Goal: Submit feedback/report problem

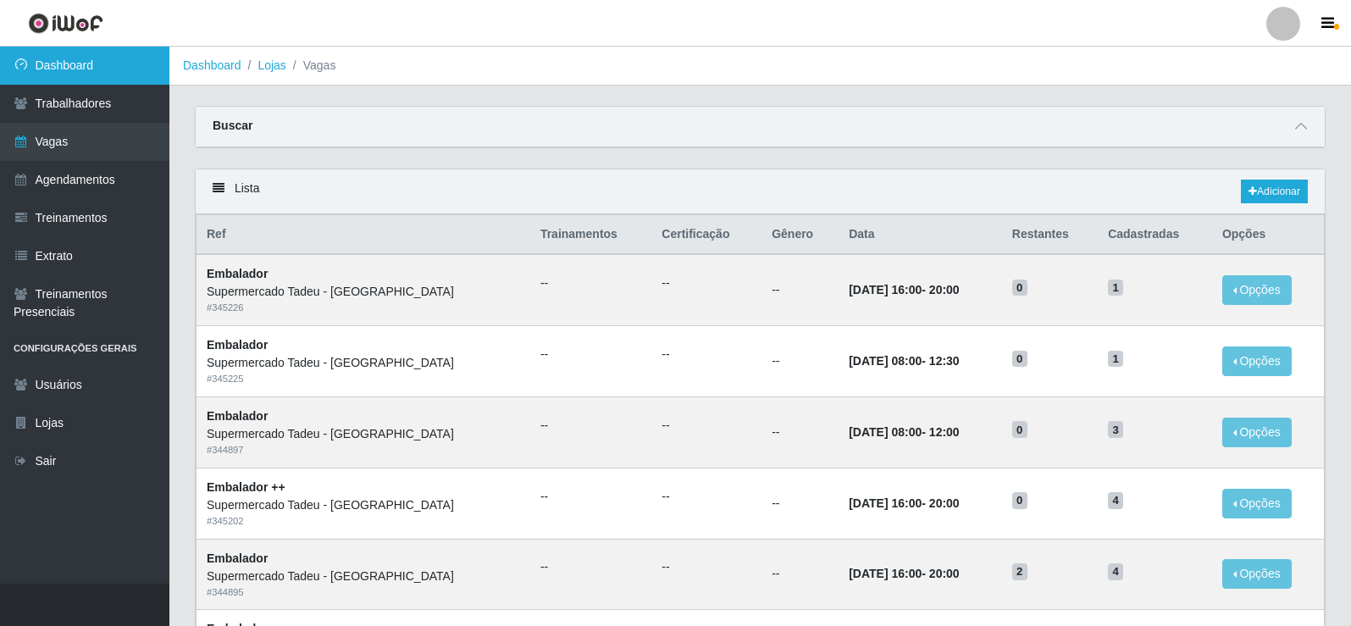
click at [108, 63] on link "Dashboard" at bounding box center [84, 66] width 169 height 38
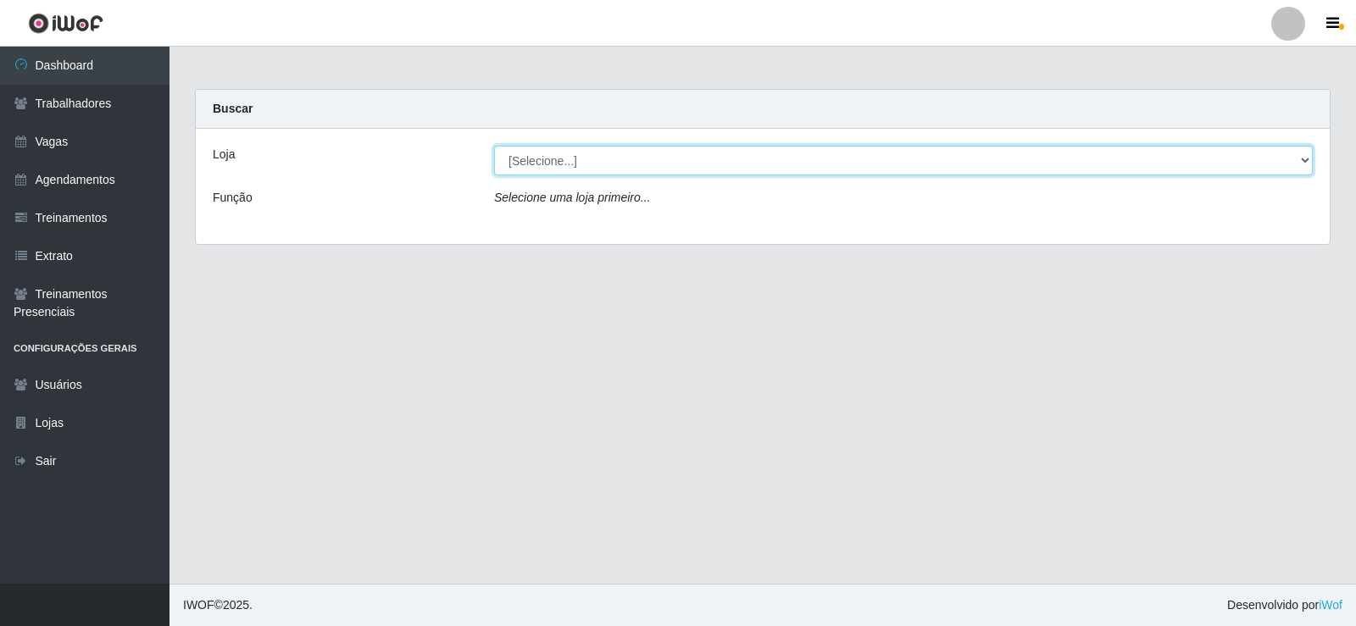
click at [558, 168] on select "[Selecione...] Supermercado Tadeu - [GEOGRAPHIC_DATA]" at bounding box center [903, 161] width 819 height 30
select select "195"
click at [494, 146] on select "[Selecione...] Supermercado Tadeu - [GEOGRAPHIC_DATA]" at bounding box center [903, 161] width 819 height 30
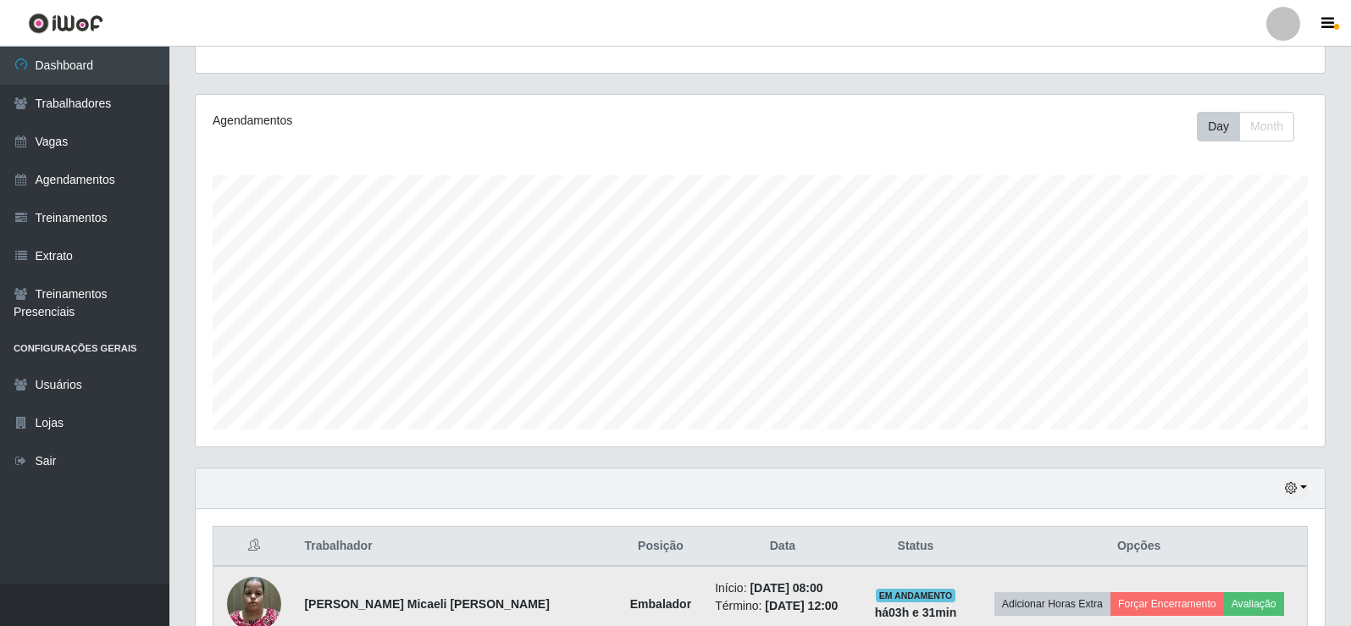
scroll to position [424, 0]
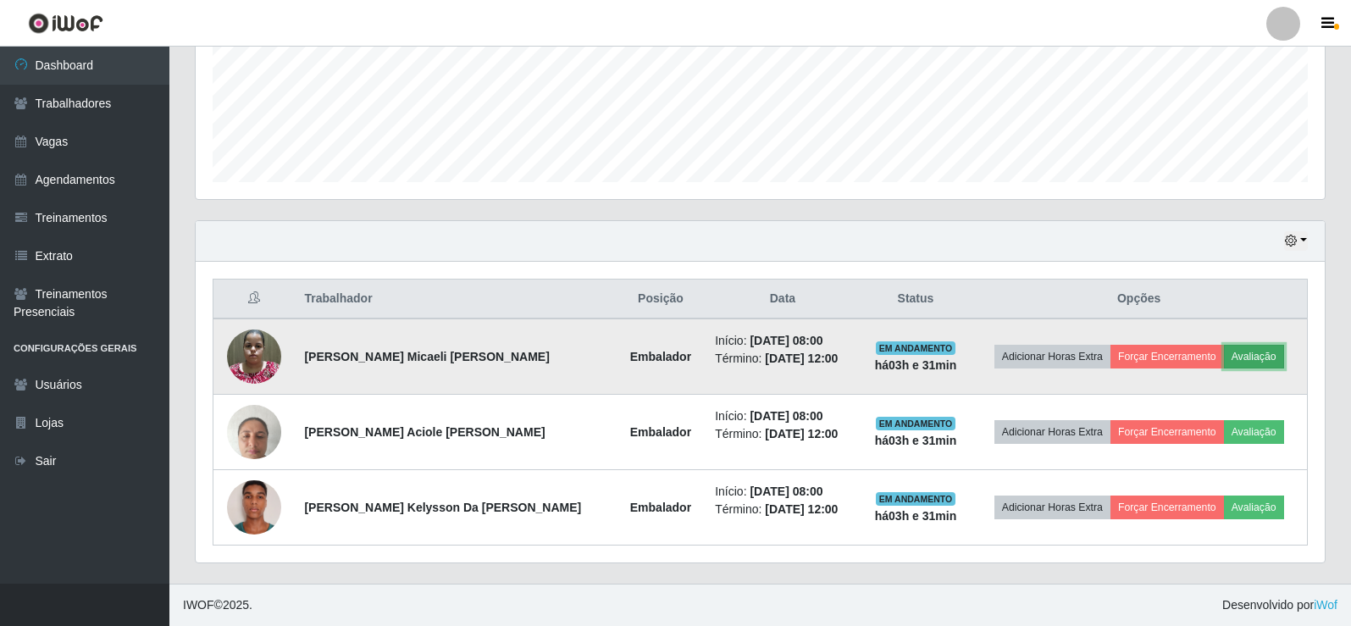
click at [1230, 359] on button "Avaliação" at bounding box center [1254, 357] width 60 height 24
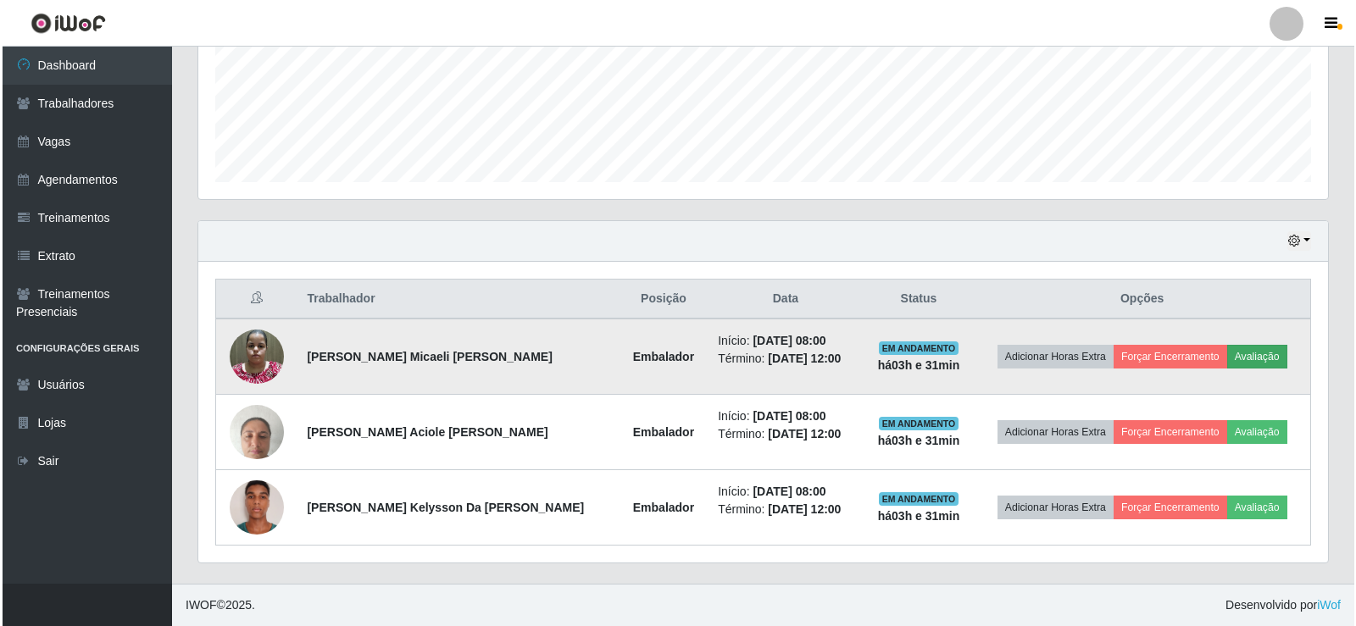
scroll to position [352, 1121]
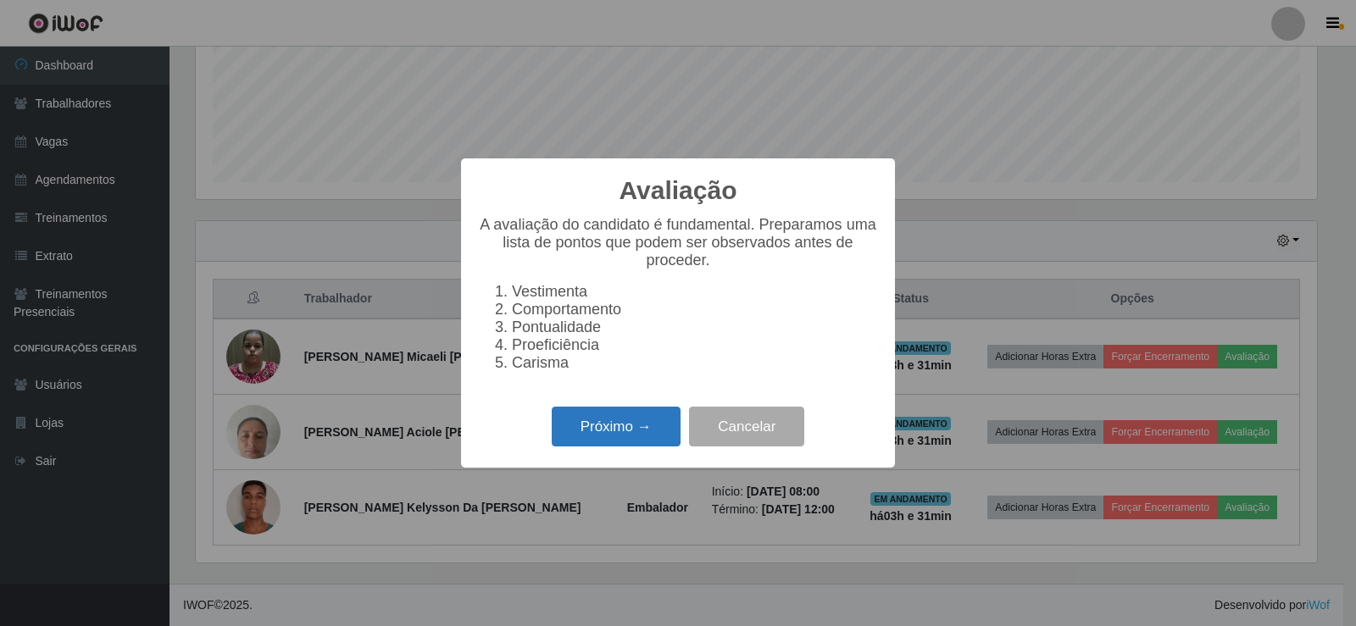
click at [652, 429] on button "Próximo →" at bounding box center [616, 427] width 129 height 40
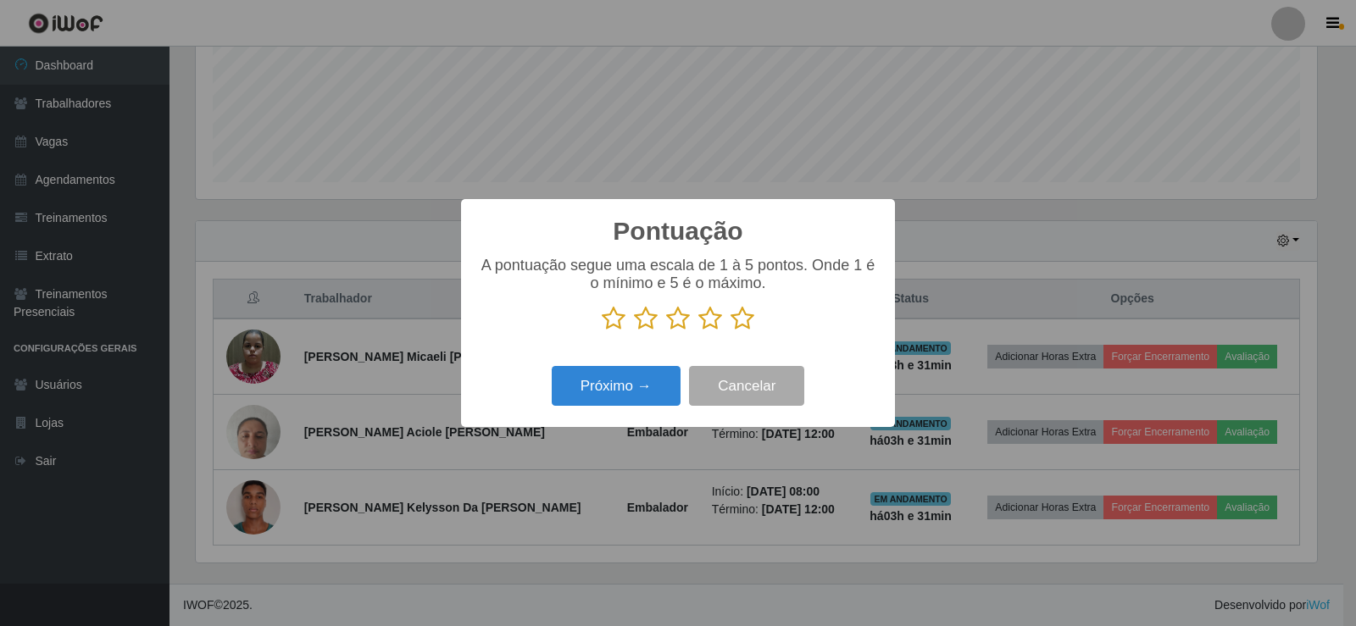
drag, startPoint x: 747, startPoint y: 324, endPoint x: 735, endPoint y: 324, distance: 12.7
click at [735, 324] on icon at bounding box center [742, 318] width 24 height 25
click at [730, 331] on input "radio" at bounding box center [730, 331] width 0 height 0
click at [627, 395] on button "Próximo →" at bounding box center [616, 386] width 129 height 40
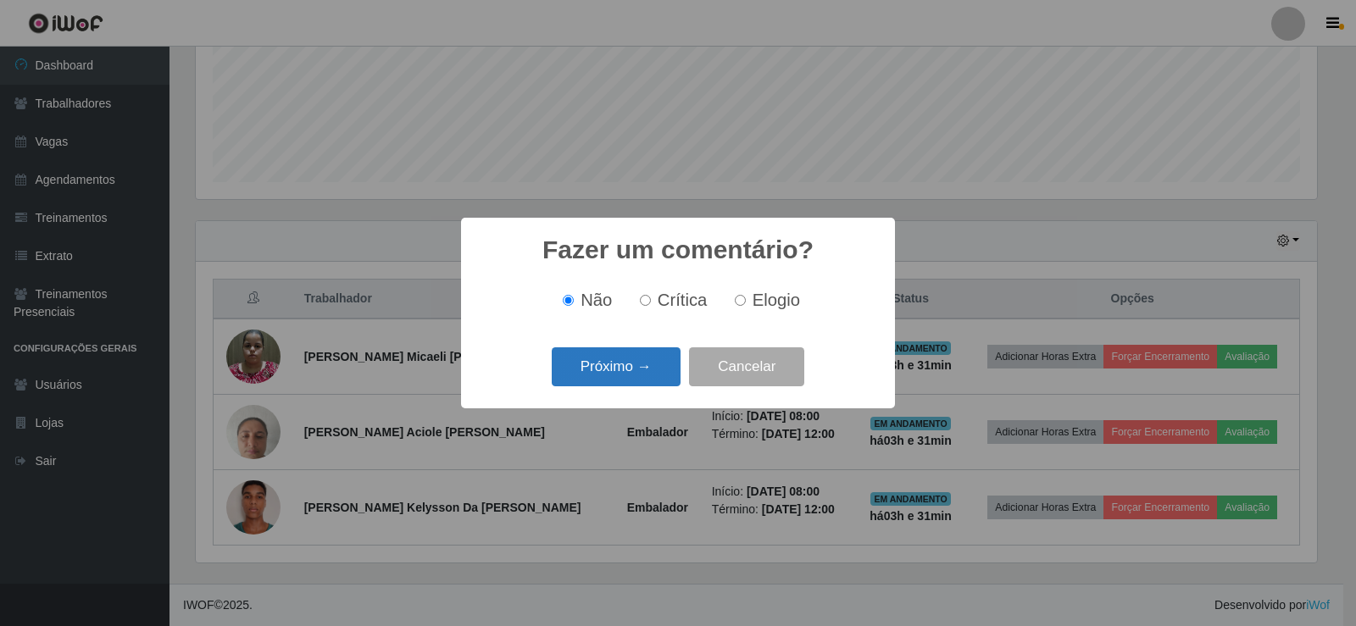
click at [597, 373] on button "Próximo →" at bounding box center [616, 367] width 129 height 40
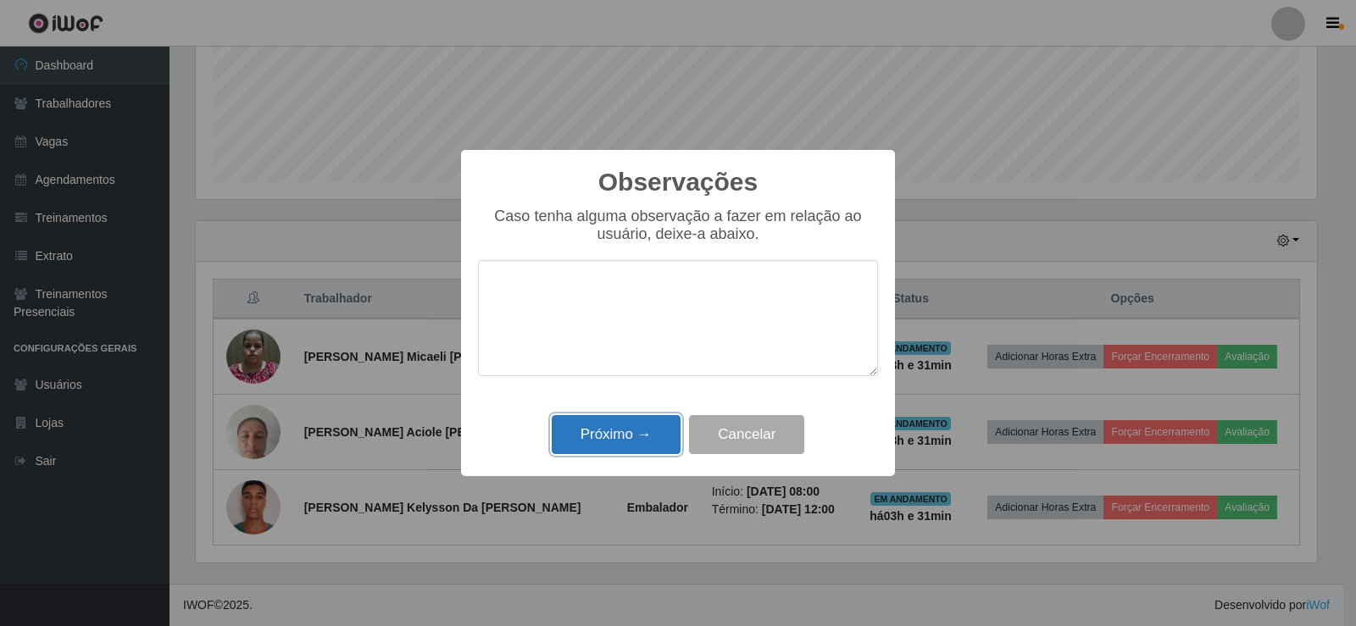
click at [623, 435] on button "Próximo →" at bounding box center [616, 435] width 129 height 40
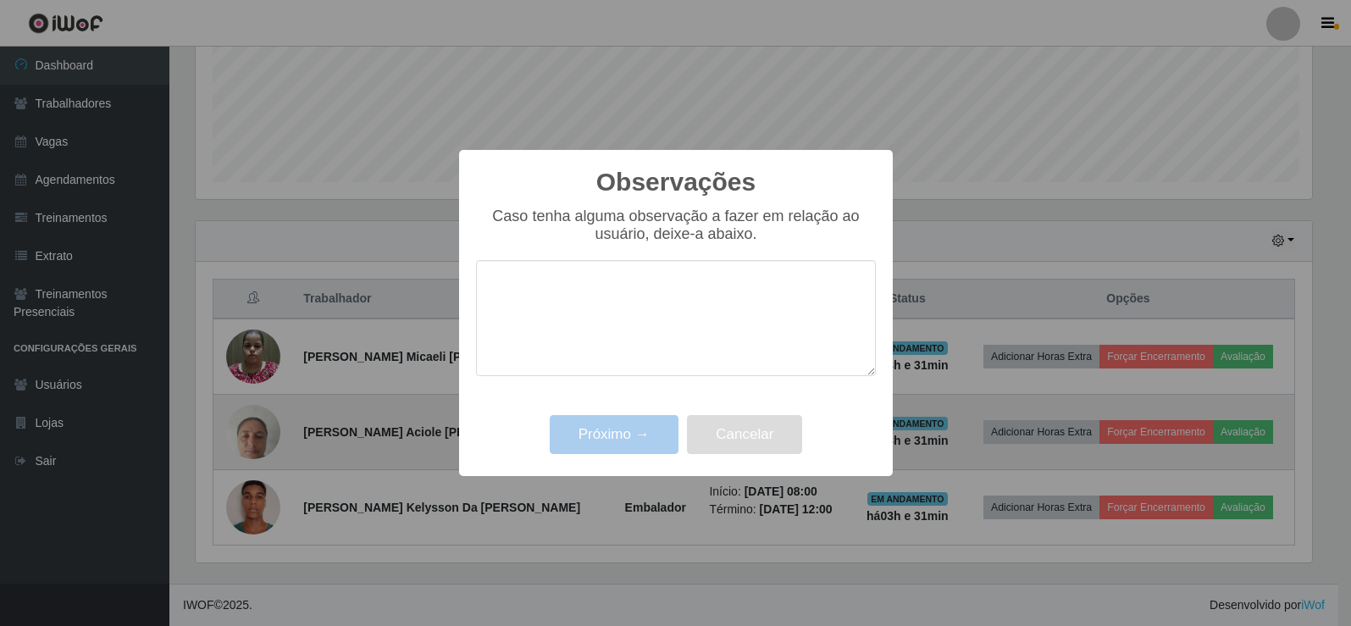
scroll to position [352, 1129]
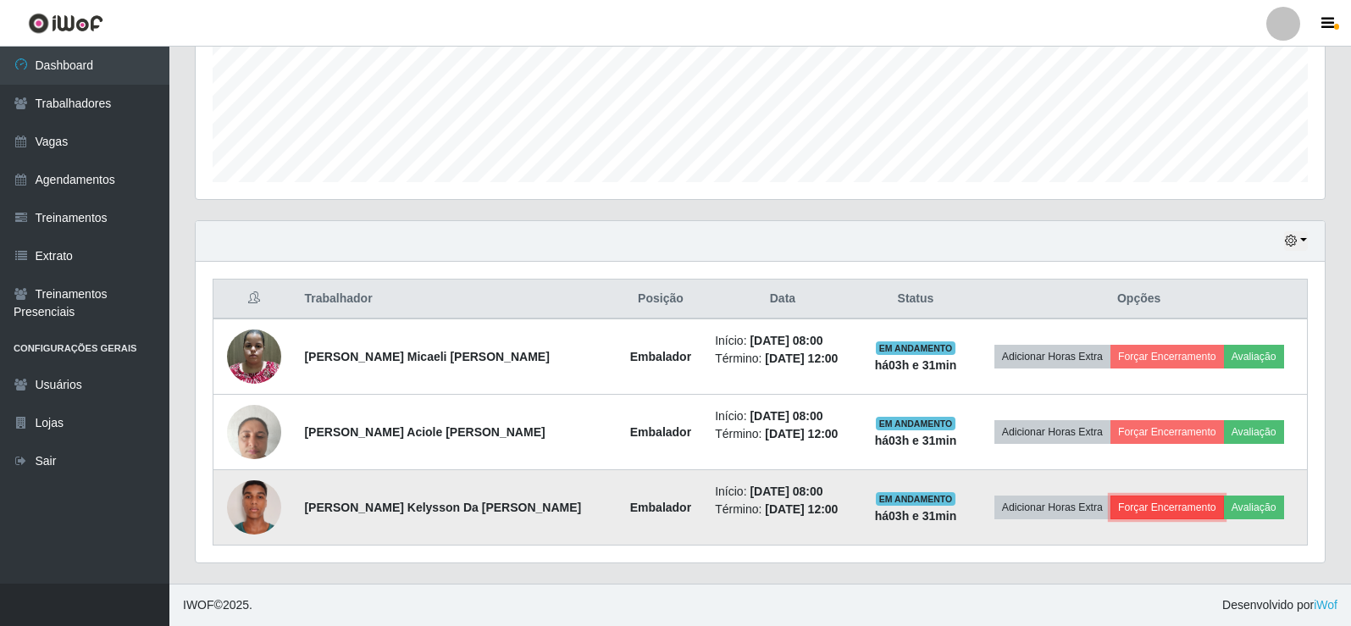
click at [1136, 505] on button "Forçar Encerramento" at bounding box center [1168, 508] width 114 height 24
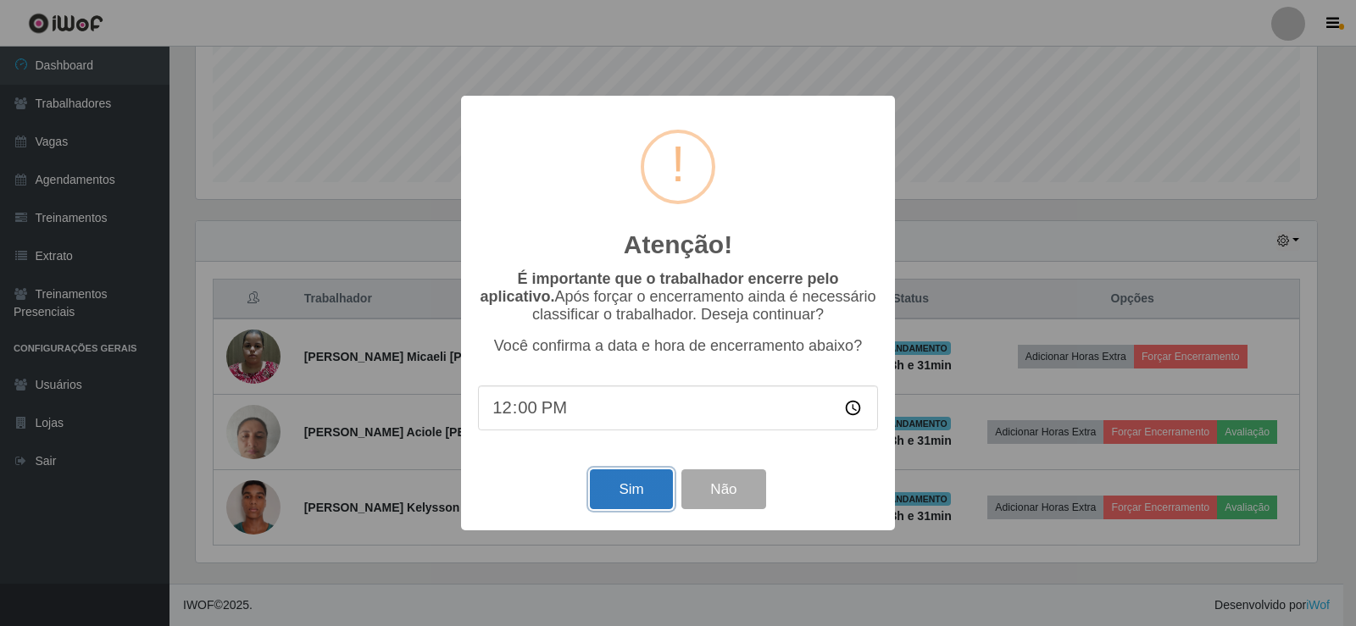
click at [627, 484] on button "Sim" at bounding box center [631, 489] width 82 height 40
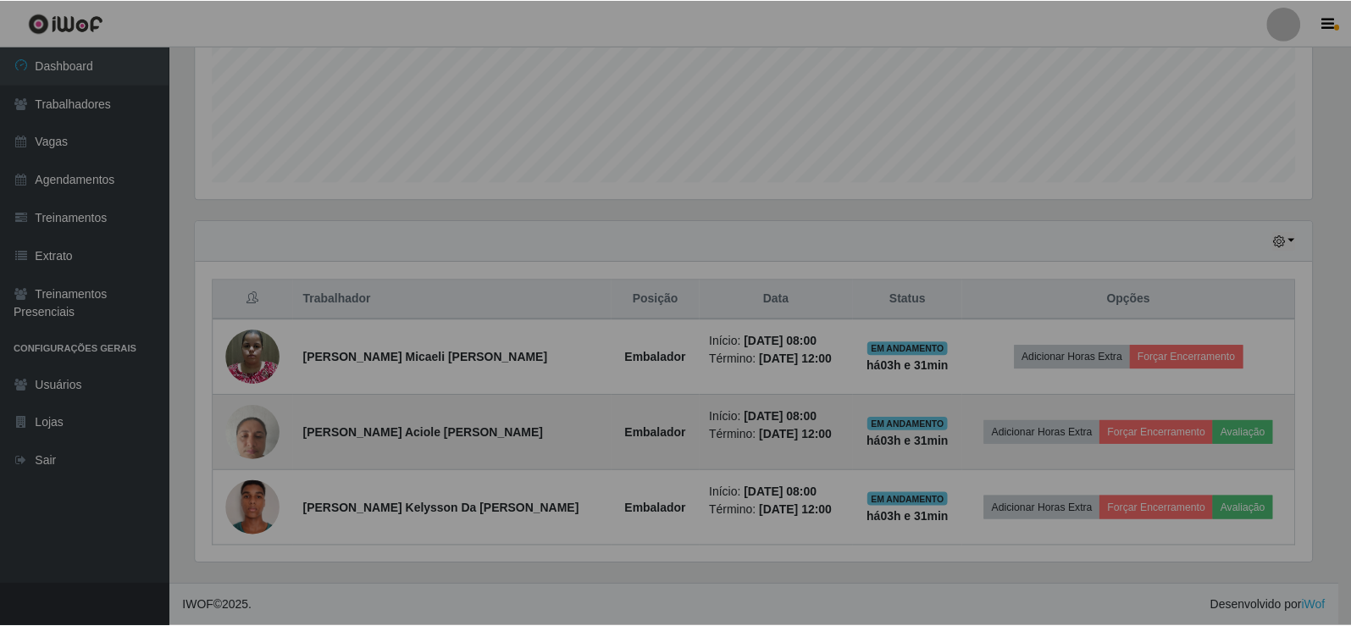
scroll to position [352, 1129]
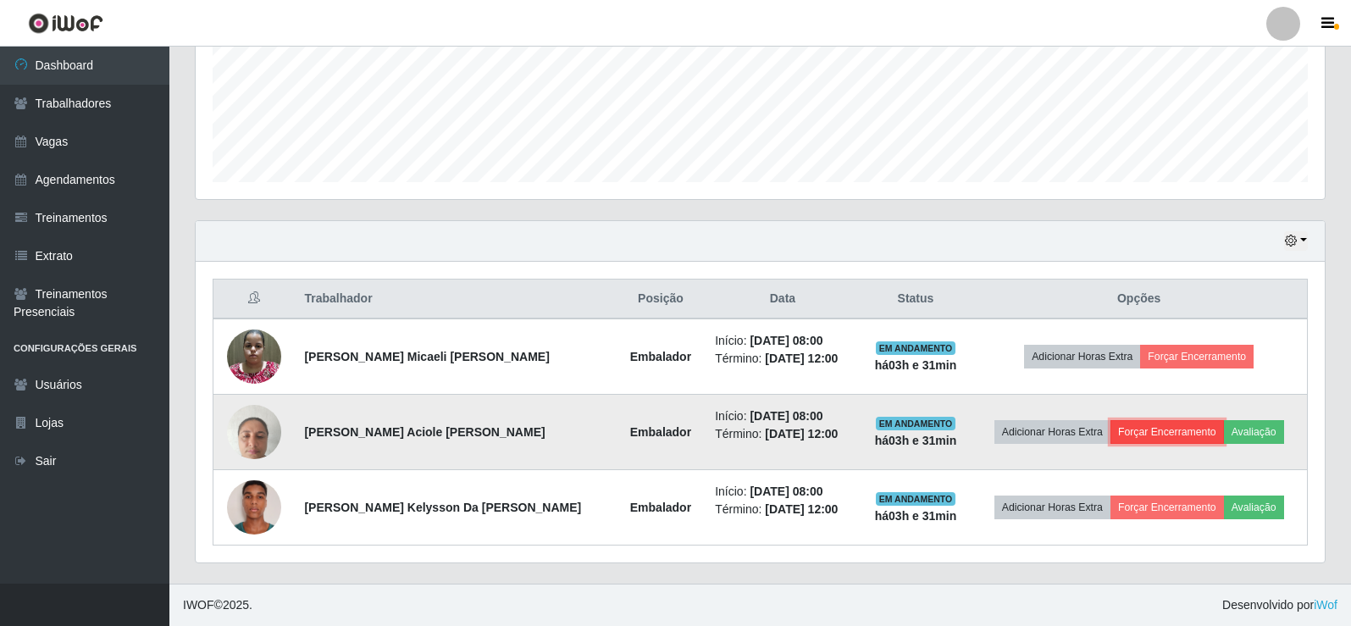
click at [1135, 438] on button "Forçar Encerramento" at bounding box center [1168, 432] width 114 height 24
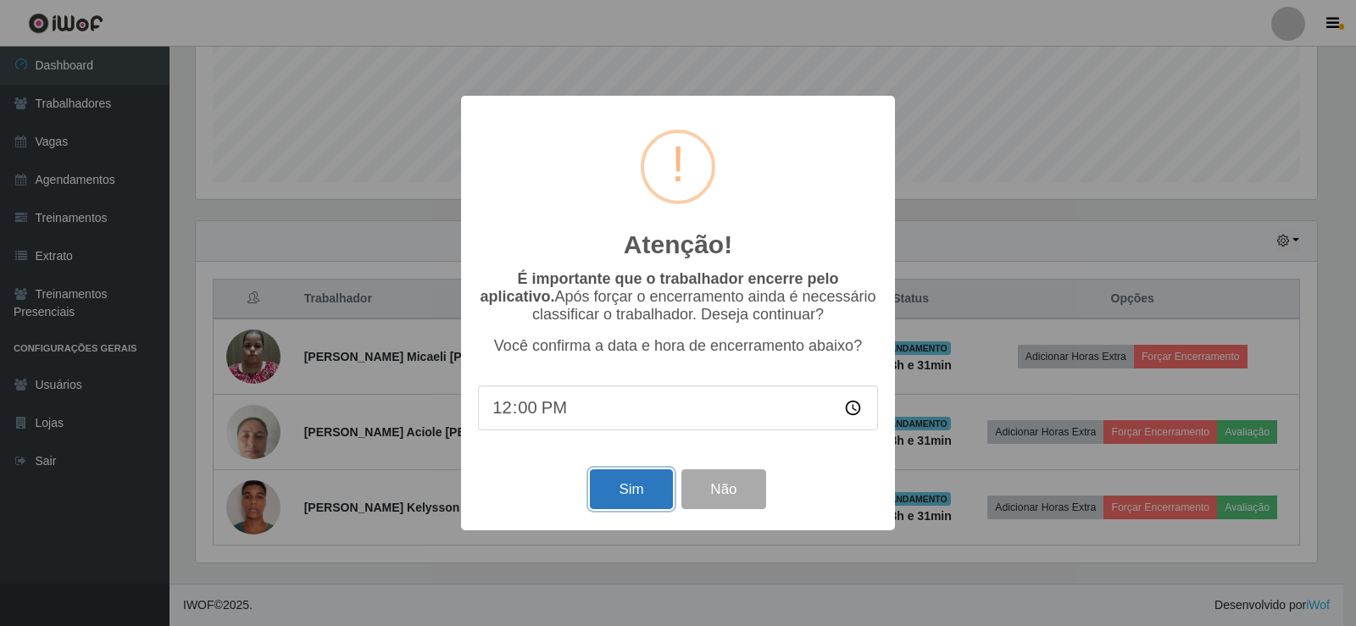
click at [626, 478] on button "Sim" at bounding box center [631, 489] width 82 height 40
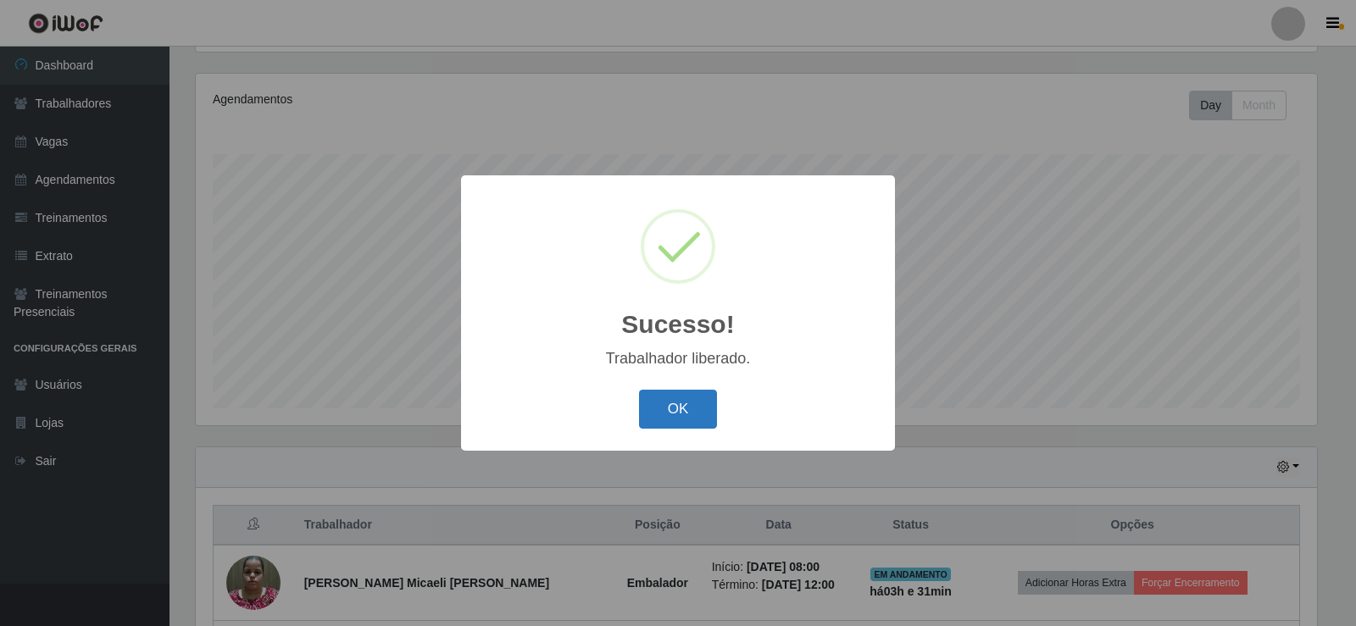
drag, startPoint x: 671, startPoint y: 393, endPoint x: 681, endPoint y: 391, distance: 10.3
click at [671, 392] on button "OK" at bounding box center [678, 410] width 79 height 40
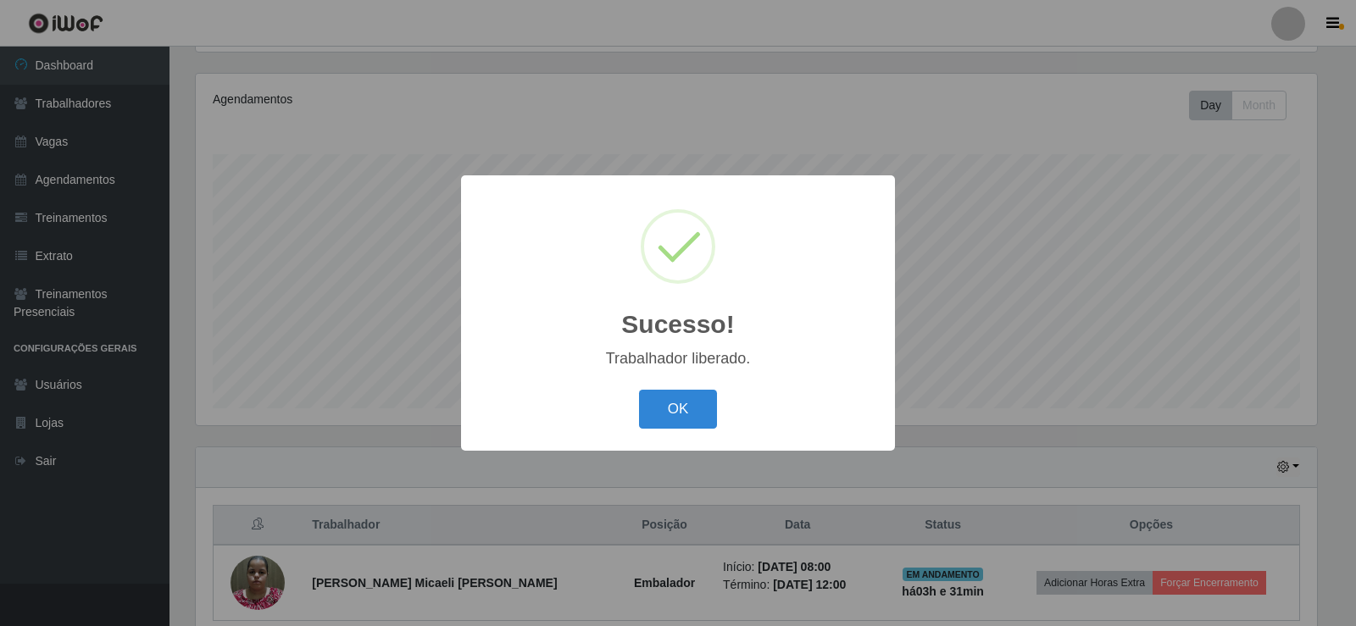
drag, startPoint x: 682, startPoint y: 408, endPoint x: 918, endPoint y: 411, distance: 235.6
click at [695, 408] on button "OK" at bounding box center [678, 410] width 79 height 40
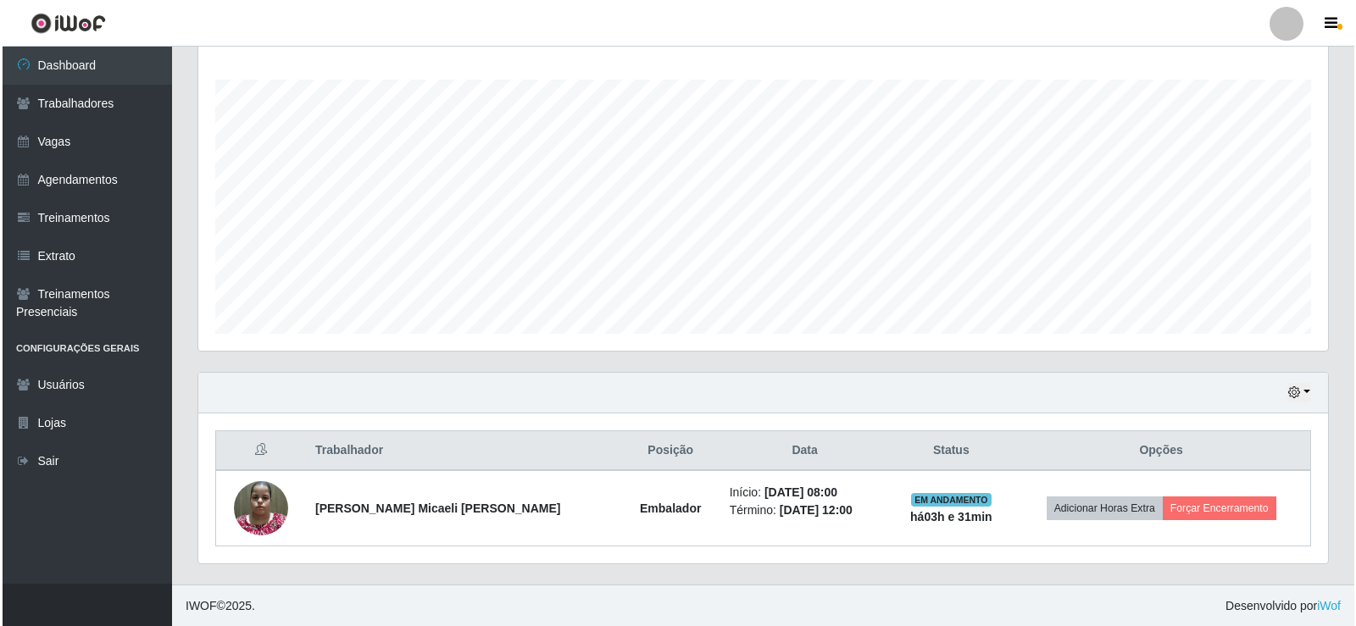
scroll to position [0, 0]
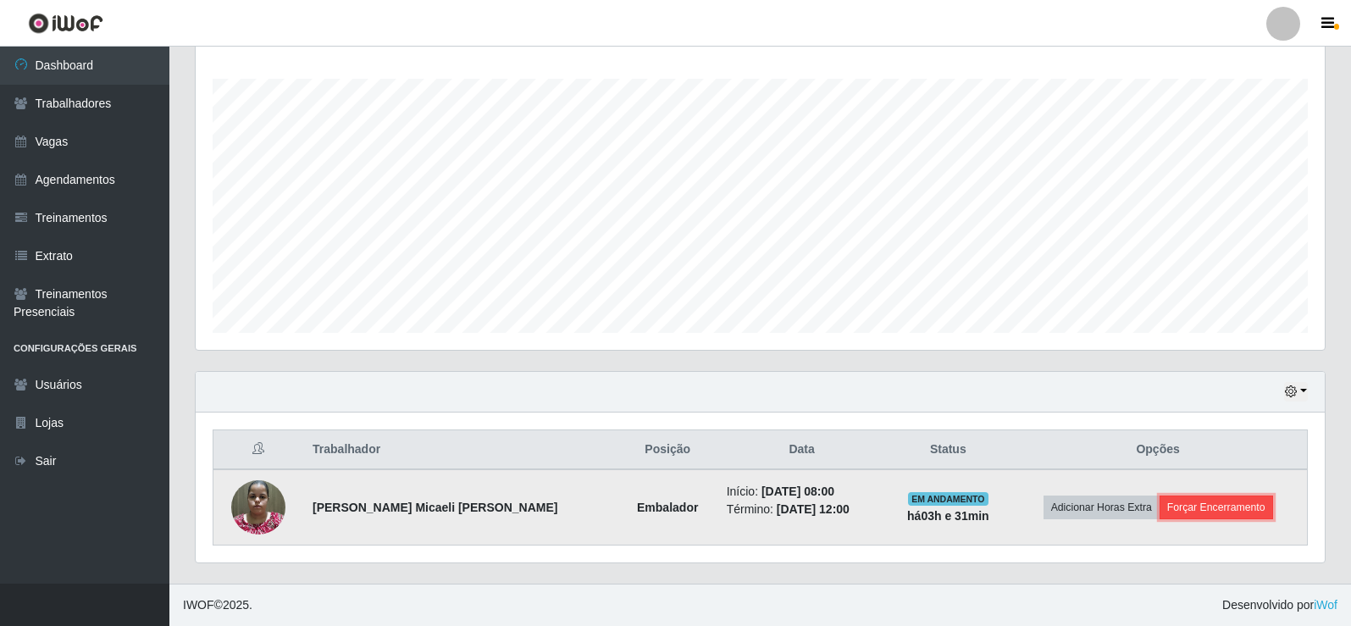
click at [1188, 497] on button "Forçar Encerramento" at bounding box center [1217, 508] width 114 height 24
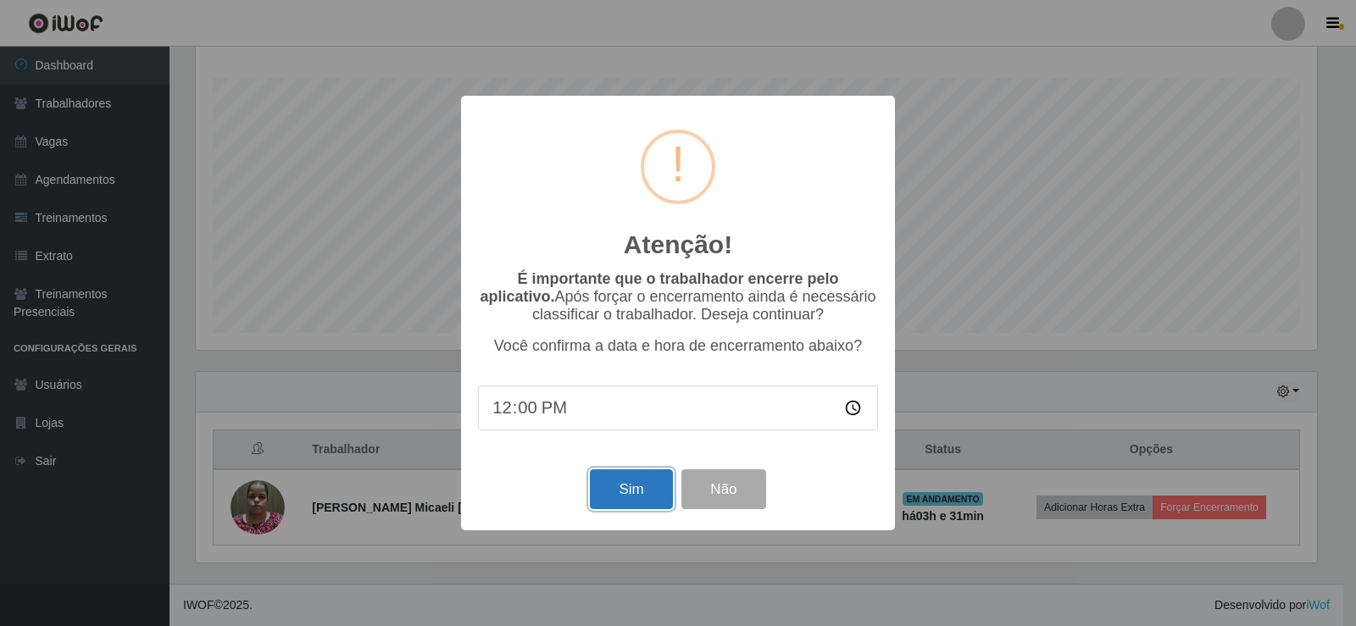
click at [640, 484] on button "Sim" at bounding box center [631, 489] width 82 height 40
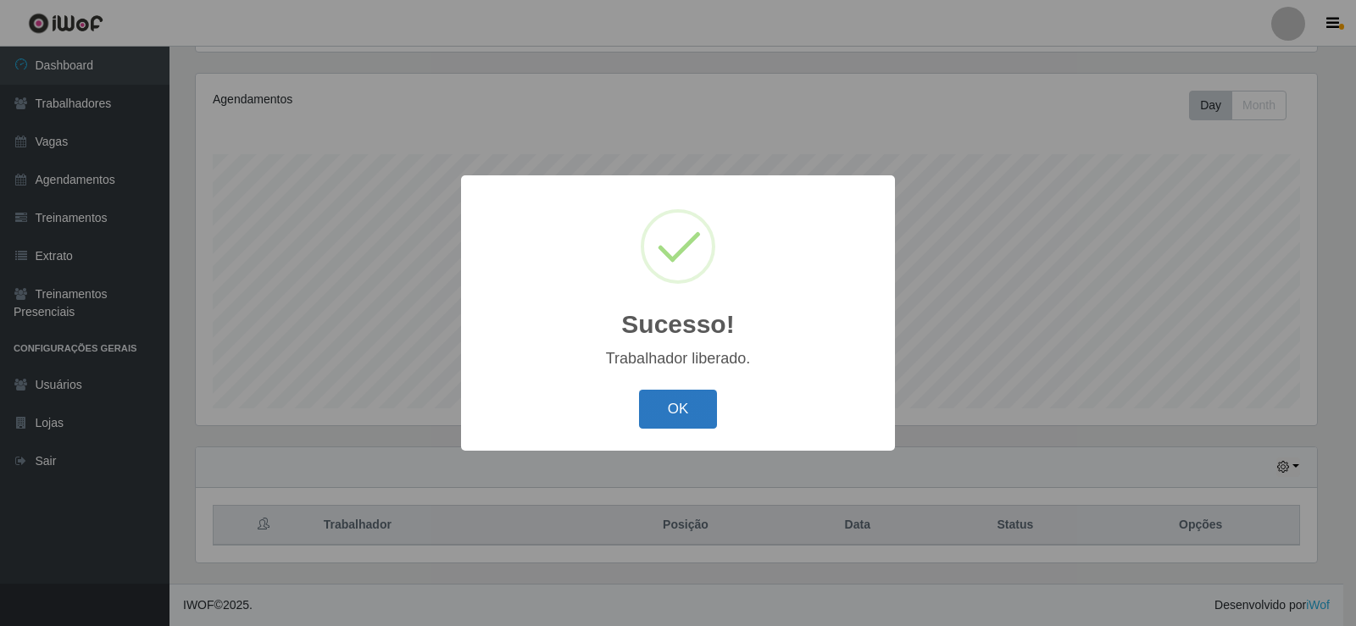
click at [670, 413] on button "OK" at bounding box center [678, 410] width 79 height 40
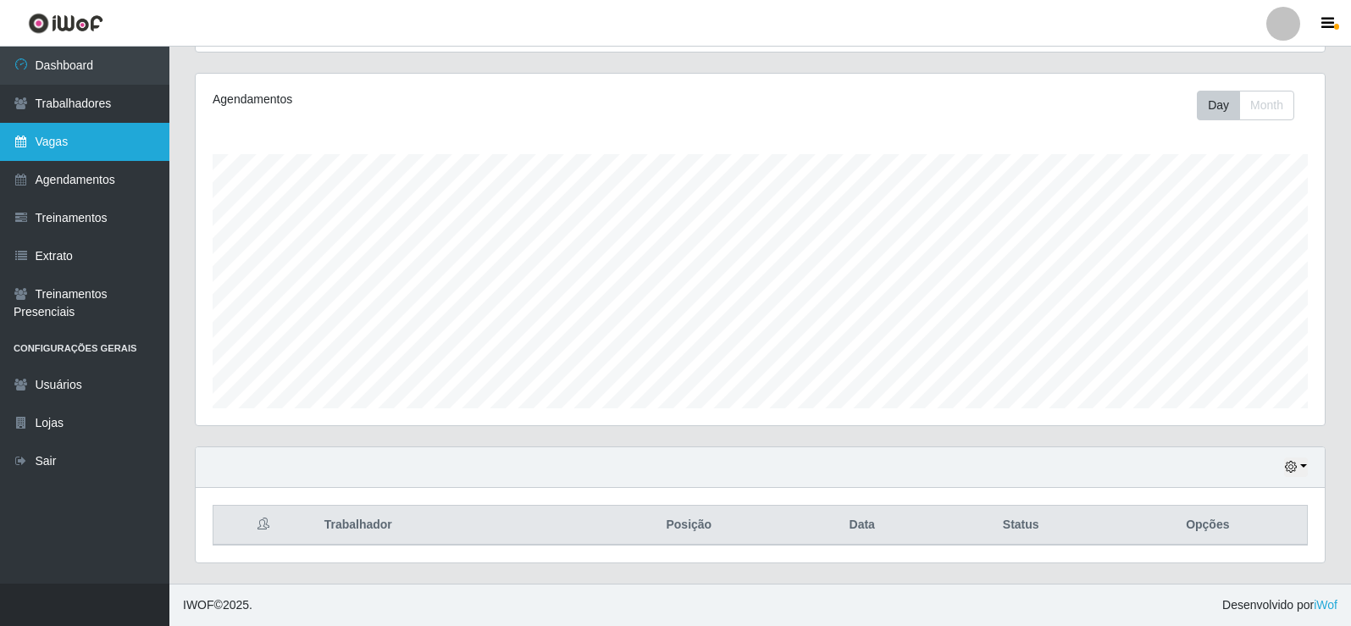
click at [35, 148] on link "Vagas" at bounding box center [84, 142] width 169 height 38
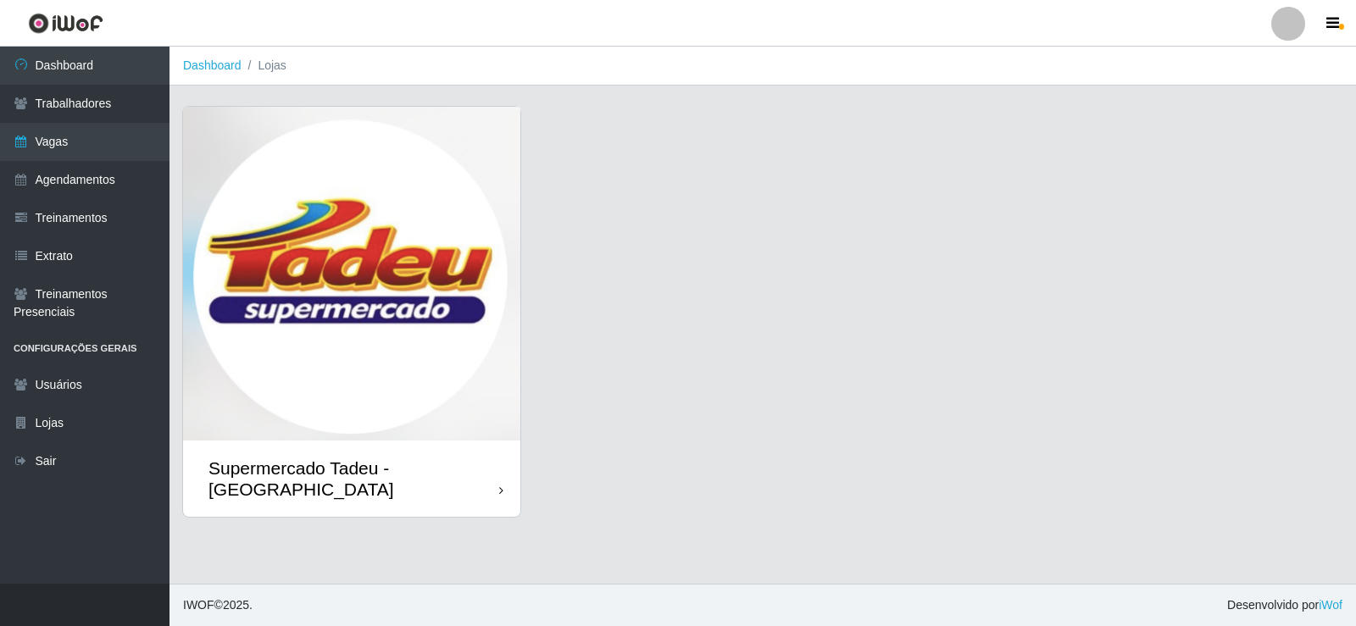
click at [276, 177] on img at bounding box center [351, 274] width 337 height 334
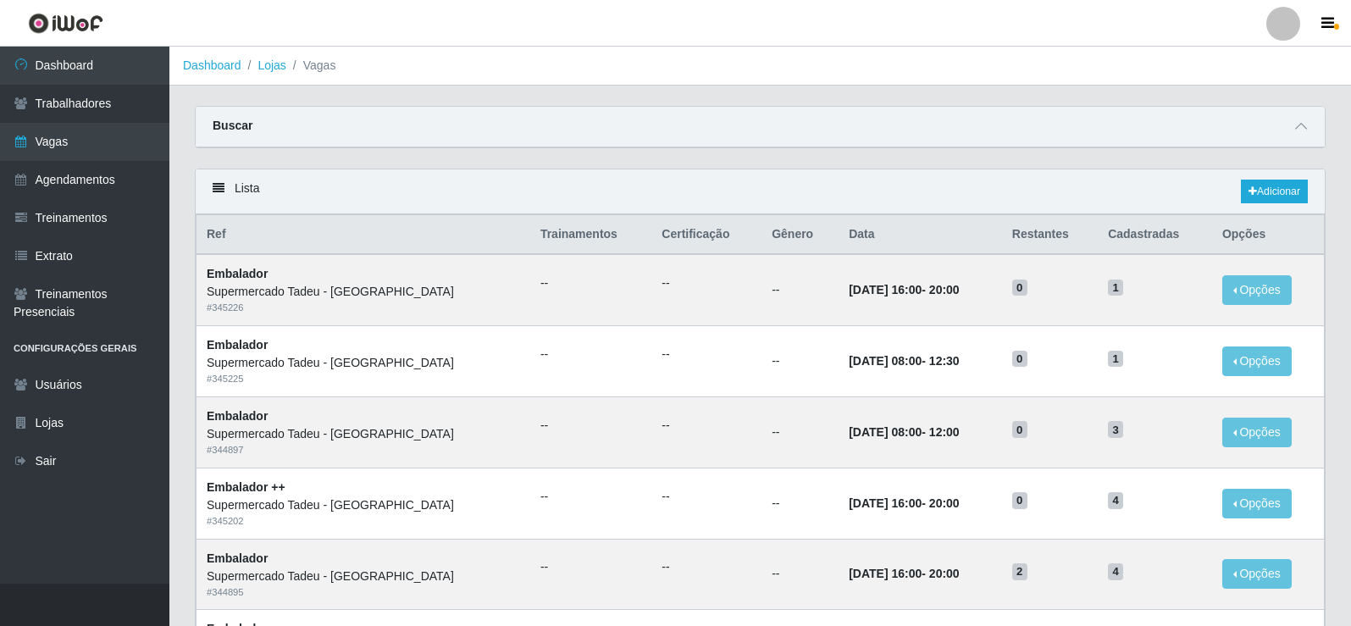
drag, startPoint x: 894, startPoint y: 107, endPoint x: 919, endPoint y: 271, distance: 166.3
click at [894, 112] on div "Buscar" at bounding box center [760, 127] width 1129 height 41
